Goal: Transaction & Acquisition: Book appointment/travel/reservation

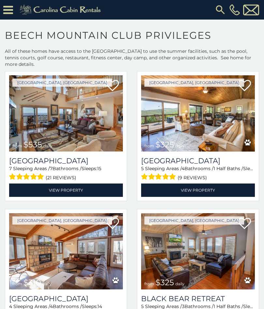
scroll to position [28, 0]
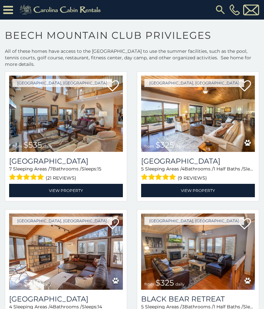
click at [225, 115] on img at bounding box center [198, 114] width 114 height 76
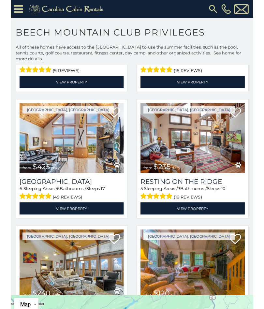
scroll to position [270, 0]
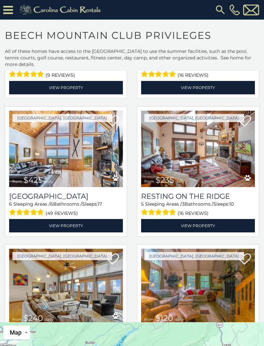
click at [237, 153] on img at bounding box center [198, 149] width 114 height 76
click at [214, 141] on img at bounding box center [198, 149] width 114 height 76
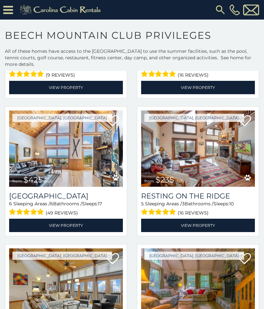
click at [217, 227] on link "View Property" at bounding box center [198, 225] width 114 height 13
click at [203, 225] on link "View Property" at bounding box center [198, 225] width 114 height 13
click at [195, 227] on link "View Property" at bounding box center [198, 225] width 114 height 13
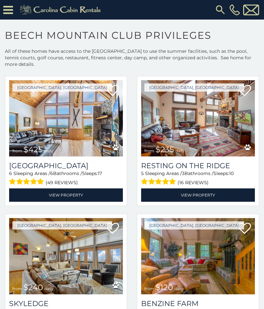
scroll to position [301, 0]
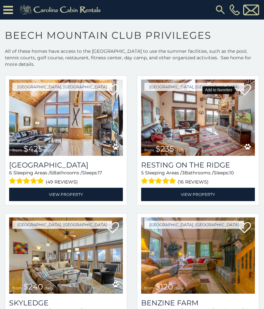
click at [248, 90] on icon at bounding box center [244, 90] width 13 height 13
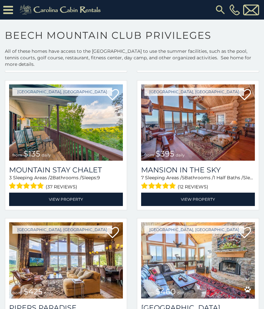
scroll to position [572, 0]
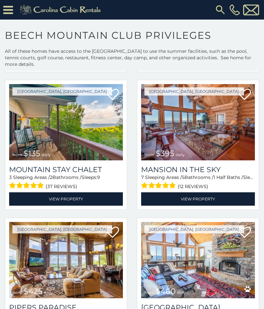
click at [95, 122] on img at bounding box center [66, 122] width 114 height 76
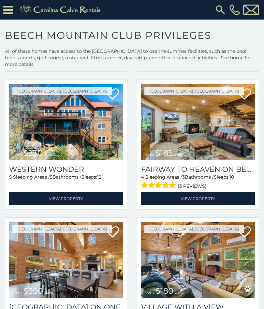
scroll to position [987, 0]
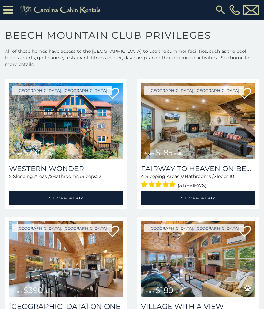
click at [82, 135] on img at bounding box center [66, 121] width 114 height 76
click at [80, 198] on link "View Property" at bounding box center [66, 198] width 114 height 13
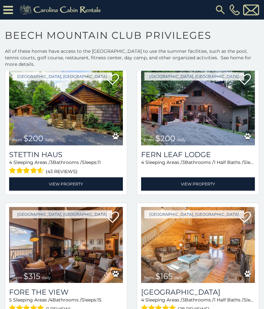
scroll to position [1416, 0]
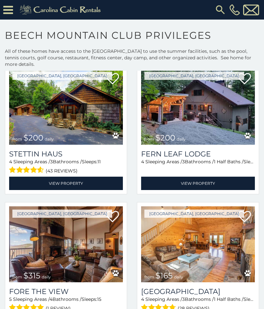
click at [49, 118] on img at bounding box center [66, 107] width 114 height 76
click at [39, 180] on link "View Property" at bounding box center [66, 183] width 114 height 13
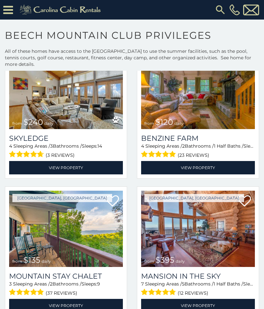
scroll to position [465, 0]
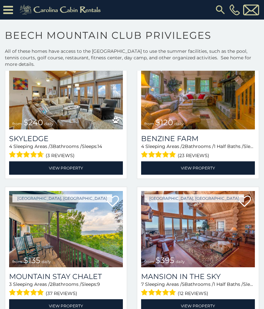
click at [26, 234] on img at bounding box center [66, 229] width 114 height 76
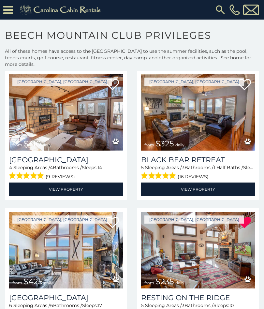
scroll to position [167, 0]
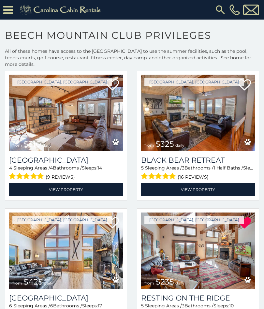
click at [209, 191] on link "View Property" at bounding box center [198, 189] width 114 height 13
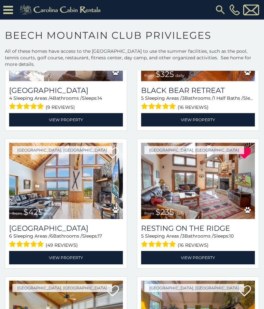
scroll to position [238, 0]
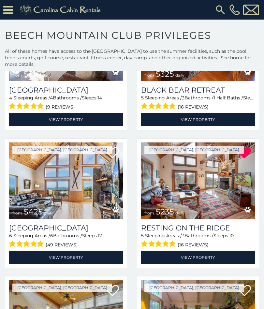
click at [86, 196] on img at bounding box center [66, 181] width 114 height 76
click at [75, 255] on link "View Property" at bounding box center [66, 257] width 114 height 13
click at [88, 259] on link "View Property" at bounding box center [66, 257] width 114 height 13
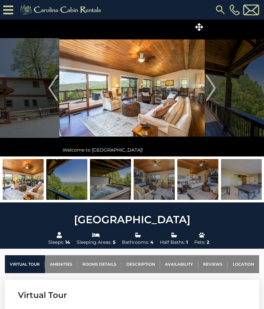
click at [153, 85] on img at bounding box center [132, 88] width 146 height 137
click at [201, 26] on icon at bounding box center [199, 27] width 8 height 8
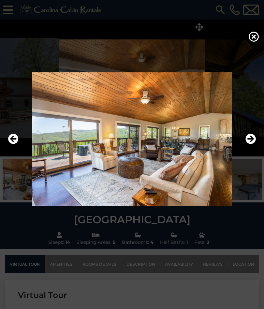
click at [249, 135] on icon "Next" at bounding box center [251, 139] width 10 height 10
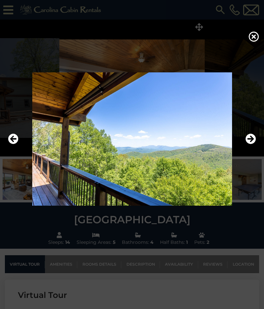
click at [251, 138] on icon "Next" at bounding box center [251, 139] width 10 height 10
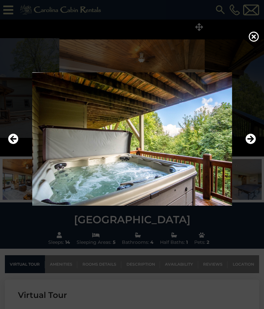
click at [252, 139] on icon "Next" at bounding box center [251, 139] width 10 height 10
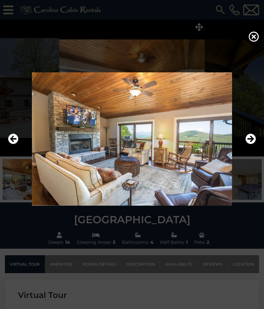
click at [252, 140] on icon "Next" at bounding box center [251, 139] width 10 height 10
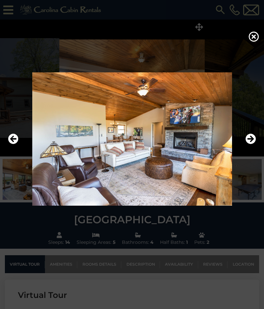
click at [250, 140] on icon "Next" at bounding box center [251, 139] width 10 height 10
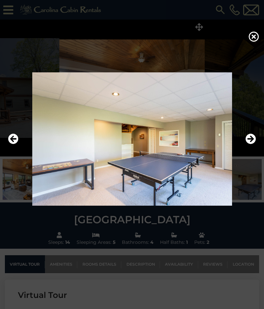
click at [248, 141] on icon "Next" at bounding box center [251, 139] width 10 height 10
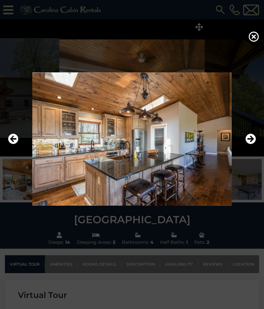
click at [257, 135] on img at bounding box center [132, 138] width 251 height 133
click at [253, 140] on icon "Next" at bounding box center [251, 139] width 10 height 10
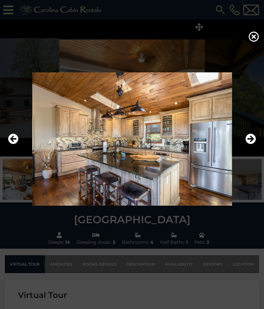
click at [254, 136] on icon "Next" at bounding box center [251, 139] width 10 height 10
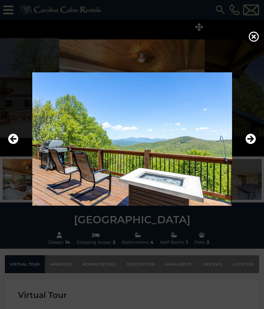
click at [252, 139] on icon "Next" at bounding box center [251, 139] width 10 height 10
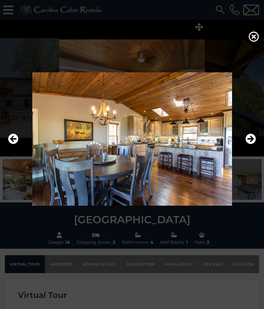
click at [252, 138] on icon "Next" at bounding box center [251, 139] width 10 height 10
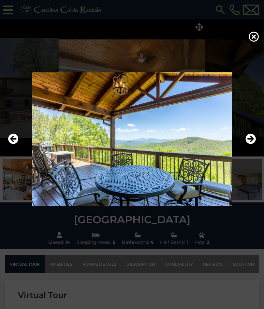
click at [252, 138] on icon "Next" at bounding box center [251, 139] width 10 height 10
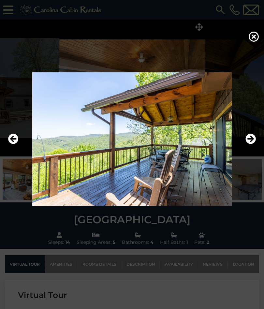
click at [252, 136] on icon "Next" at bounding box center [251, 139] width 10 height 10
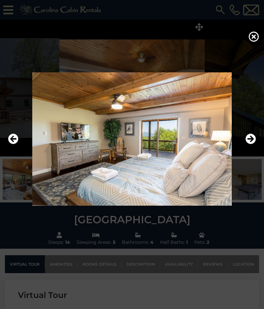
click at [252, 137] on icon "Next" at bounding box center [251, 139] width 10 height 10
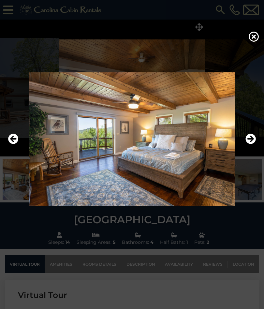
click at [252, 139] on icon "Next" at bounding box center [251, 139] width 10 height 10
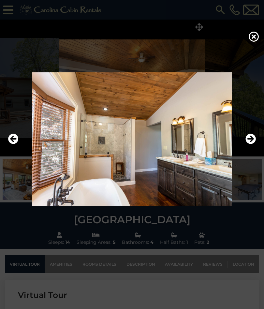
click at [253, 138] on icon "Next" at bounding box center [251, 139] width 10 height 10
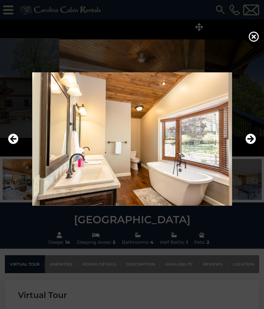
click at [251, 138] on icon "Next" at bounding box center [251, 139] width 10 height 10
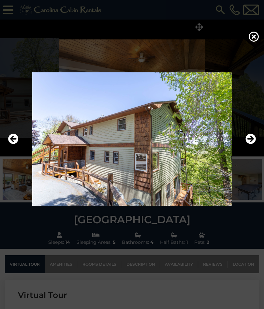
click at [252, 138] on icon "Next" at bounding box center [251, 139] width 10 height 10
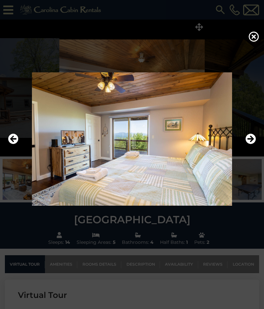
click at [252, 136] on icon "Next" at bounding box center [251, 139] width 10 height 10
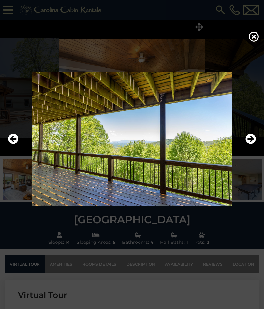
click at [254, 138] on icon "Next" at bounding box center [251, 139] width 10 height 10
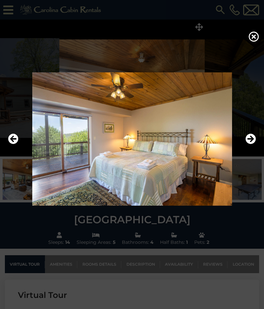
click at [252, 138] on icon "Next" at bounding box center [251, 139] width 10 height 10
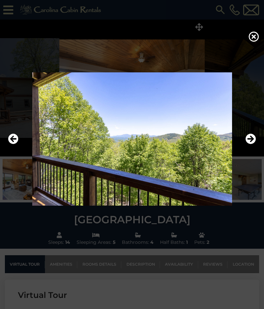
click at [252, 138] on icon "Next" at bounding box center [251, 139] width 10 height 10
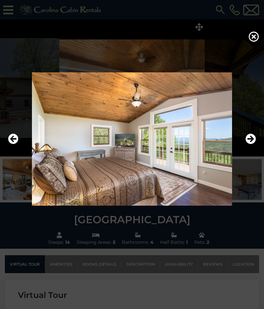
click at [254, 135] on icon "Next" at bounding box center [251, 139] width 10 height 10
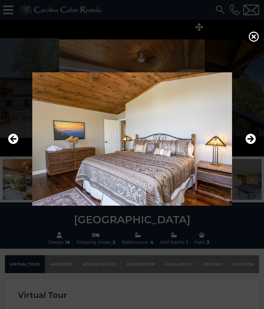
click at [253, 133] on button "Next" at bounding box center [251, 139] width 10 height 15
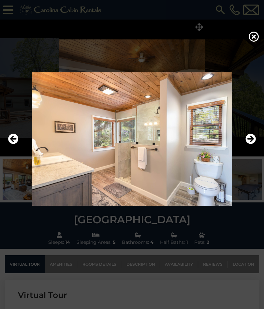
click at [253, 136] on icon "Next" at bounding box center [251, 139] width 10 height 10
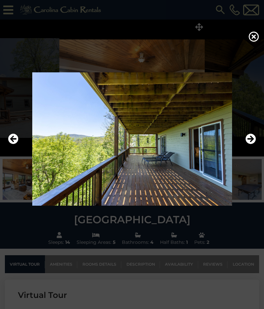
click at [252, 136] on icon "Next" at bounding box center [251, 139] width 10 height 10
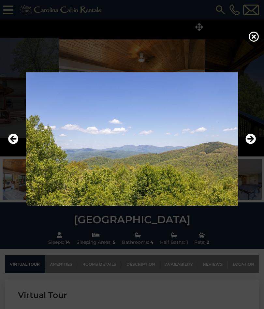
click at [252, 135] on icon "Next" at bounding box center [251, 139] width 10 height 10
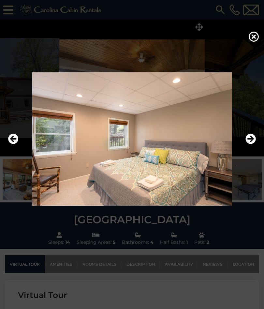
click at [252, 136] on icon "Next" at bounding box center [251, 139] width 10 height 10
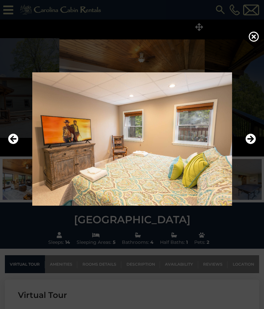
click at [254, 37] on icon at bounding box center [254, 36] width 10 height 10
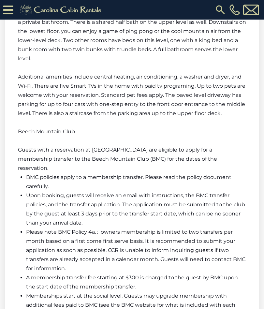
scroll to position [1147, 0]
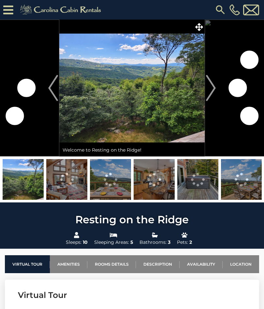
click at [202, 26] on icon at bounding box center [199, 27] width 8 height 8
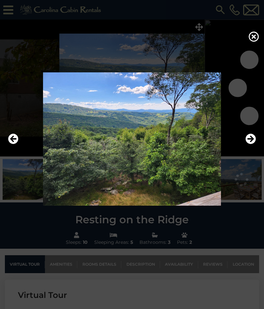
click at [257, 140] on img at bounding box center [132, 138] width 251 height 133
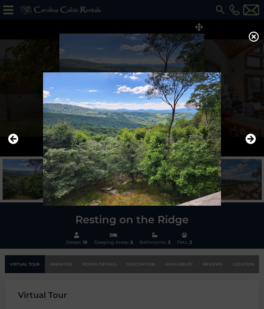
click at [252, 141] on icon "Next" at bounding box center [251, 139] width 10 height 10
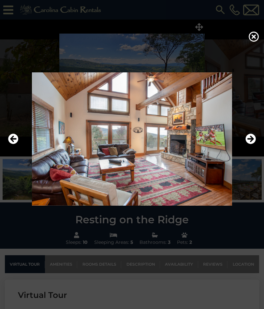
click at [253, 139] on icon "Next" at bounding box center [251, 139] width 10 height 10
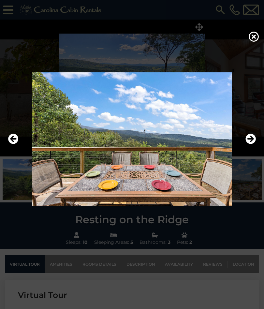
click at [252, 141] on icon "Next" at bounding box center [251, 139] width 10 height 10
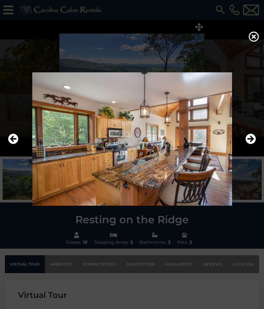
click at [255, 139] on icon "Next" at bounding box center [251, 139] width 10 height 10
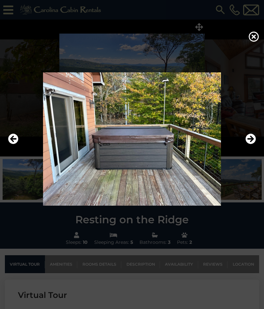
click at [256, 139] on icon "Next" at bounding box center [251, 139] width 10 height 10
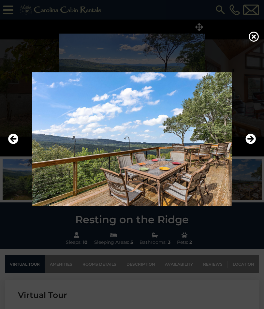
click at [252, 141] on icon "Next" at bounding box center [251, 139] width 10 height 10
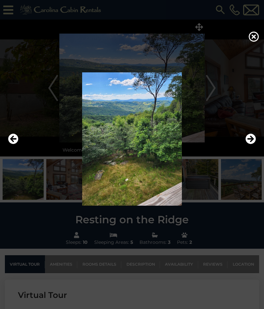
click at [254, 140] on icon "Next" at bounding box center [251, 139] width 10 height 10
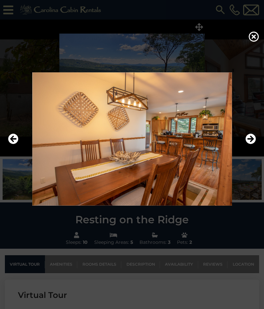
click at [255, 140] on icon "Next" at bounding box center [251, 139] width 10 height 10
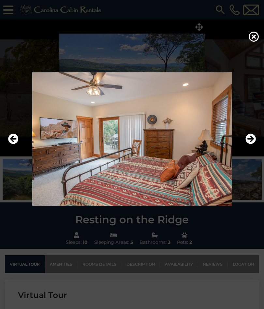
click at [254, 139] on icon "Next" at bounding box center [251, 139] width 10 height 10
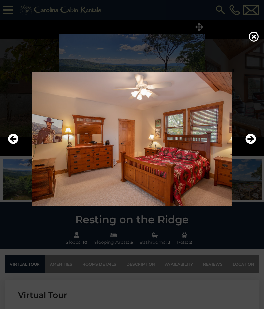
click at [253, 140] on icon "Next" at bounding box center [251, 139] width 10 height 10
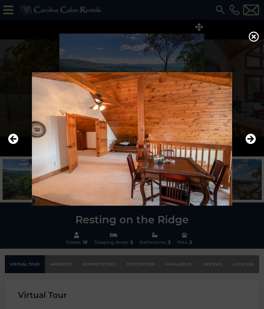
click at [253, 141] on icon "Next" at bounding box center [251, 139] width 10 height 10
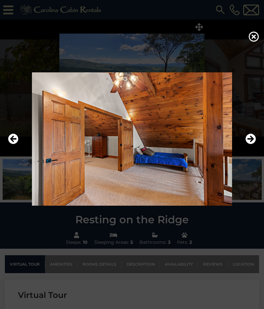
click at [252, 141] on icon "Next" at bounding box center [251, 139] width 10 height 10
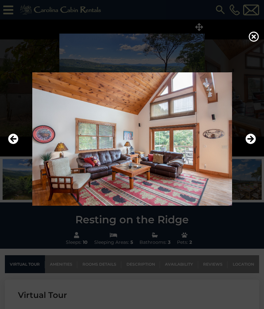
click at [252, 142] on icon "Next" at bounding box center [251, 139] width 10 height 10
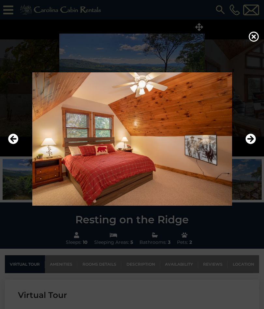
click at [252, 142] on icon "Next" at bounding box center [251, 139] width 10 height 10
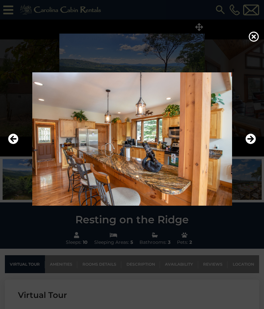
click at [253, 142] on icon "Next" at bounding box center [251, 139] width 10 height 10
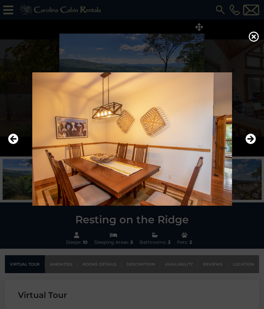
click at [252, 142] on icon "Next" at bounding box center [251, 139] width 10 height 10
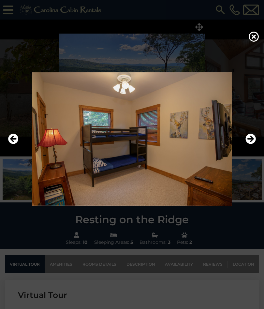
click at [252, 143] on icon "Next" at bounding box center [251, 139] width 10 height 10
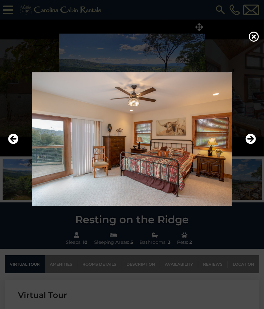
click at [252, 143] on icon "Next" at bounding box center [251, 139] width 10 height 10
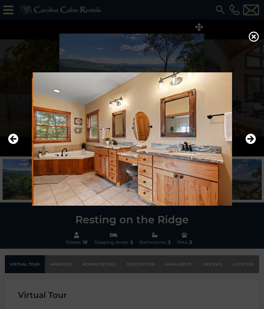
click at [252, 143] on icon "Next" at bounding box center [251, 139] width 10 height 10
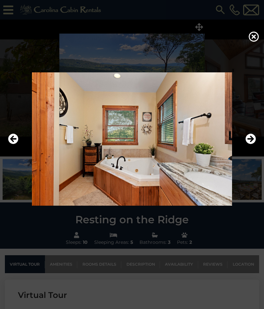
click at [252, 143] on icon "Next" at bounding box center [251, 139] width 10 height 10
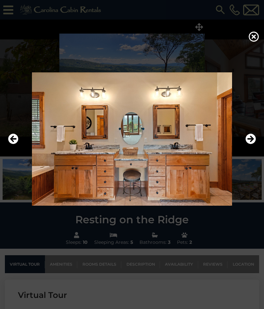
click at [253, 145] on button "Next" at bounding box center [251, 139] width 10 height 15
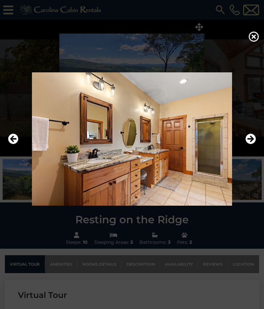
click at [252, 145] on button "Next" at bounding box center [251, 139] width 10 height 15
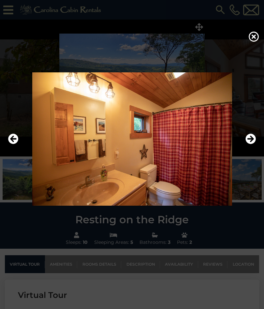
click at [252, 145] on button "Next" at bounding box center [251, 139] width 10 height 15
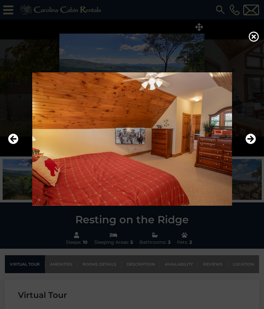
click at [252, 145] on button "Next" at bounding box center [251, 139] width 10 height 15
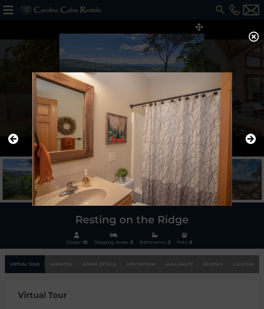
click at [252, 145] on button "Next" at bounding box center [251, 139] width 10 height 15
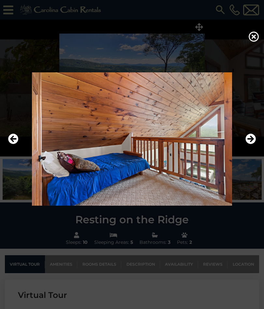
click at [253, 144] on button "Next" at bounding box center [251, 139] width 10 height 15
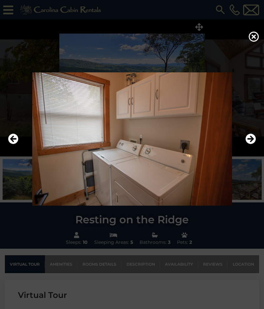
click at [253, 144] on icon "Next" at bounding box center [251, 139] width 10 height 10
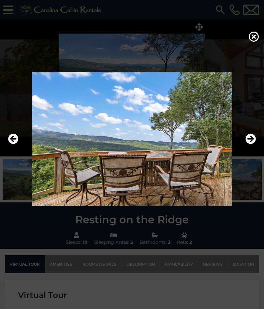
click at [252, 145] on button "Next" at bounding box center [251, 139] width 10 height 15
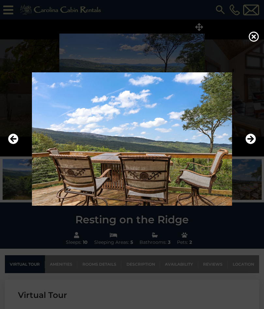
click at [249, 41] on icon at bounding box center [254, 36] width 10 height 10
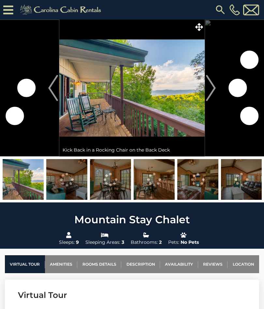
click at [214, 87] on img "Next" at bounding box center [211, 88] width 10 height 26
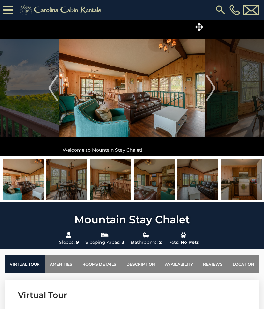
click at [216, 89] on img "Next" at bounding box center [211, 88] width 10 height 26
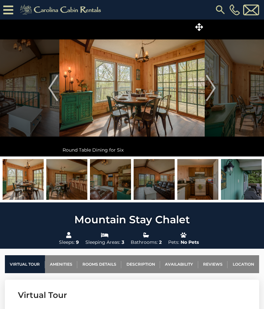
click at [214, 89] on img "Next" at bounding box center [211, 88] width 10 height 26
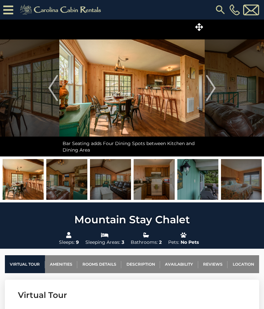
click at [214, 88] on img "Next" at bounding box center [211, 88] width 10 height 26
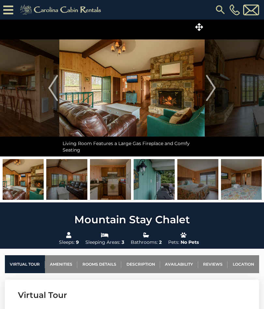
click at [213, 87] on img "Next" at bounding box center [211, 88] width 10 height 26
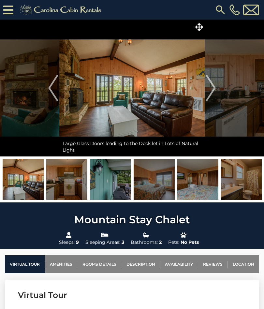
click at [214, 89] on img "Next" at bounding box center [211, 88] width 10 height 26
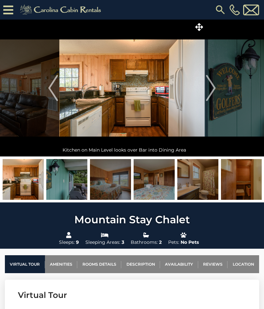
click at [212, 89] on img "Next" at bounding box center [211, 88] width 10 height 26
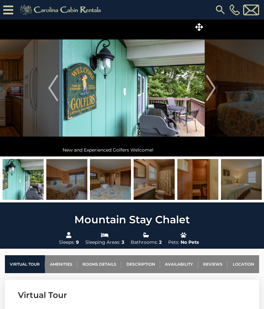
click at [211, 89] on img "Next" at bounding box center [211, 88] width 10 height 26
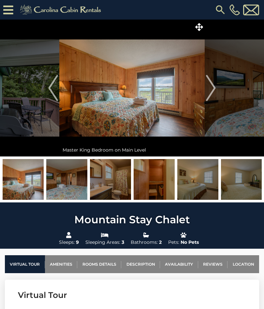
click at [212, 88] on img "Next" at bounding box center [211, 88] width 10 height 26
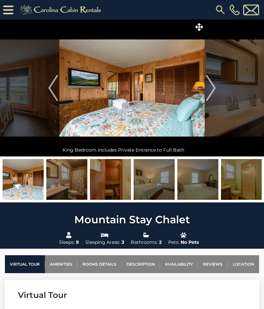
click at [212, 87] on img "Next" at bounding box center [211, 88] width 10 height 26
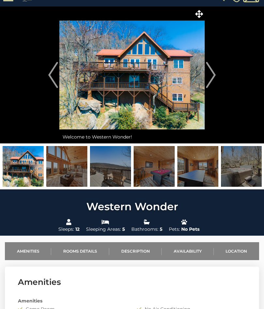
scroll to position [13, 0]
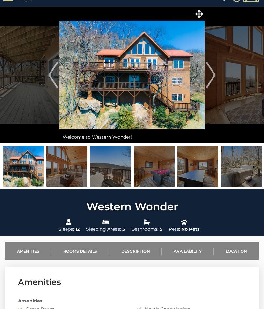
click at [214, 74] on img "Next" at bounding box center [211, 75] width 10 height 26
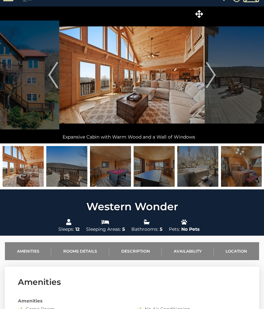
click at [216, 76] on img "Next" at bounding box center [211, 75] width 10 height 26
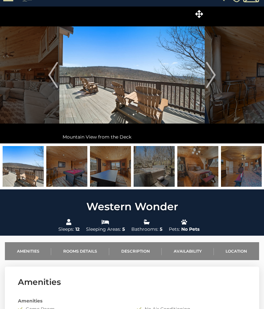
click at [216, 77] on img "Next" at bounding box center [211, 75] width 10 height 26
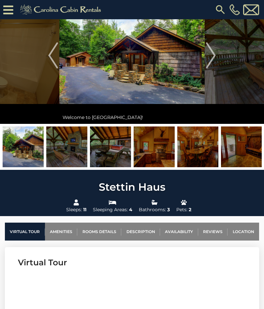
scroll to position [46, 0]
click at [210, 62] on img "Next" at bounding box center [211, 55] width 10 height 26
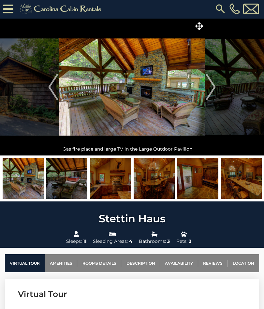
scroll to position [0, 0]
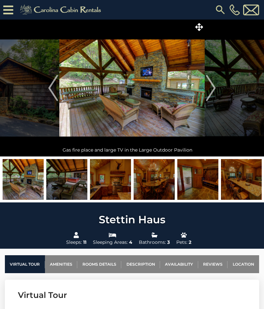
click at [213, 88] on img "Next" at bounding box center [211, 88] width 10 height 26
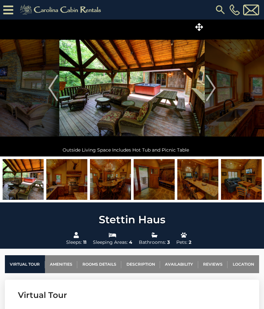
click at [210, 92] on img "Next" at bounding box center [211, 88] width 10 height 26
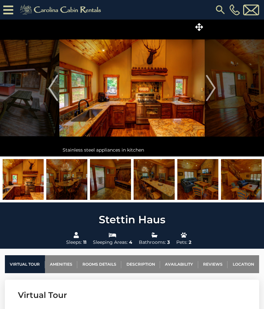
click at [212, 91] on img "Next" at bounding box center [211, 88] width 10 height 26
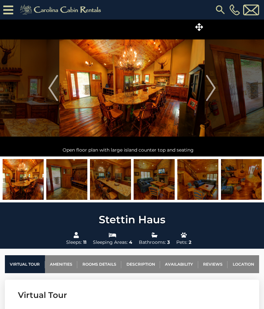
click at [216, 93] on img "Next" at bounding box center [211, 88] width 10 height 26
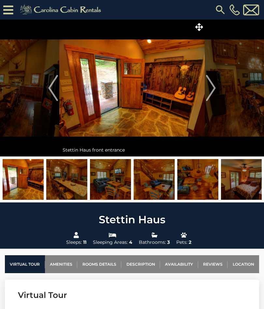
click at [216, 93] on img "Next" at bounding box center [211, 88] width 10 height 26
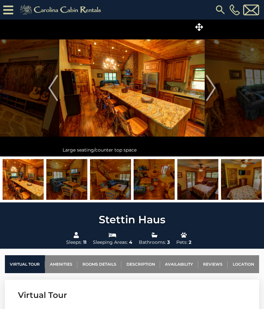
click at [216, 92] on img "Next" at bounding box center [211, 88] width 10 height 26
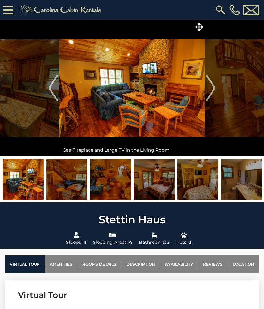
click at [200, 29] on icon at bounding box center [199, 27] width 8 height 8
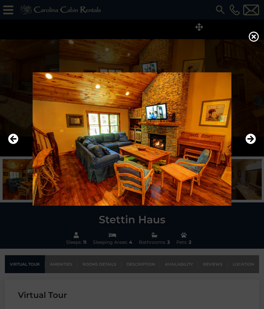
click at [132, 138] on img at bounding box center [132, 138] width 251 height 133
click at [251, 135] on icon "Next" at bounding box center [251, 139] width 10 height 10
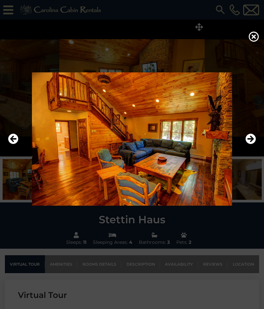
click at [253, 136] on icon "Next" at bounding box center [251, 139] width 10 height 10
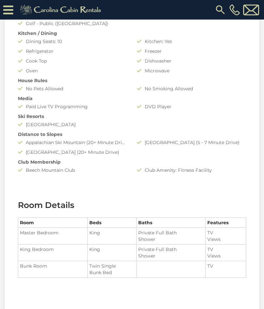
scroll to position [587, 0]
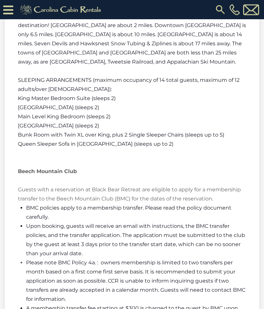
scroll to position [1586, 0]
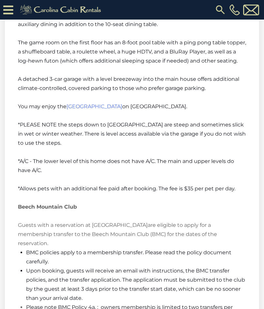
scroll to position [1162, 0]
